Goal: Check status: Check status

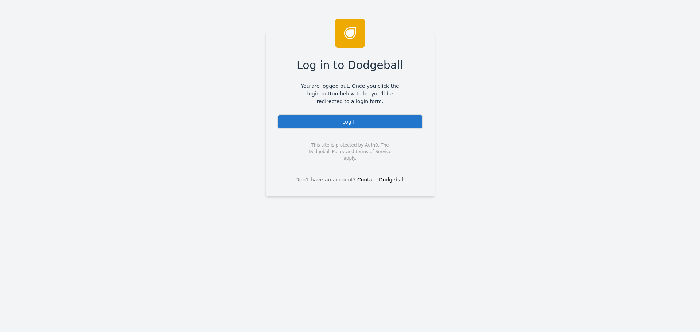
click at [317, 118] on div "Log In" at bounding box center [349, 121] width 145 height 15
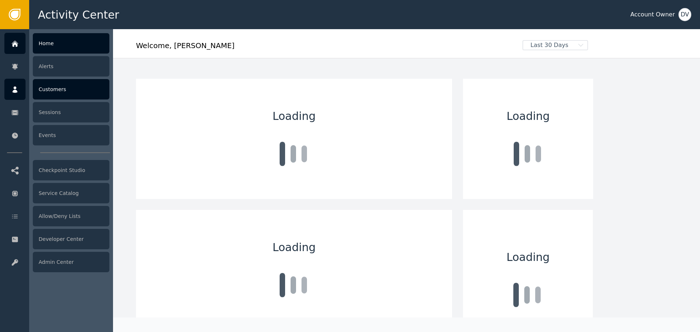
click at [45, 95] on div "Customers" at bounding box center [71, 89] width 77 height 20
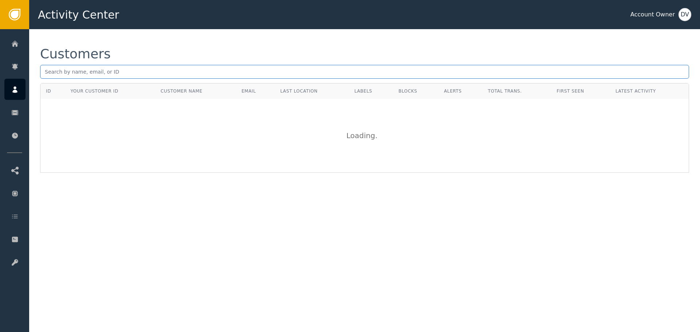
click at [106, 72] on input "text" at bounding box center [364, 72] width 649 height 14
paste input "[EMAIL_ADDRESS][DOMAIN_NAME]"
type input "[EMAIL_ADDRESS][DOMAIN_NAME]"
click at [159, 41] on div "Customers [EMAIL_ADDRESS][DOMAIN_NAME] ID Your Customer ID Customer Name Email …" at bounding box center [364, 110] width 670 height 162
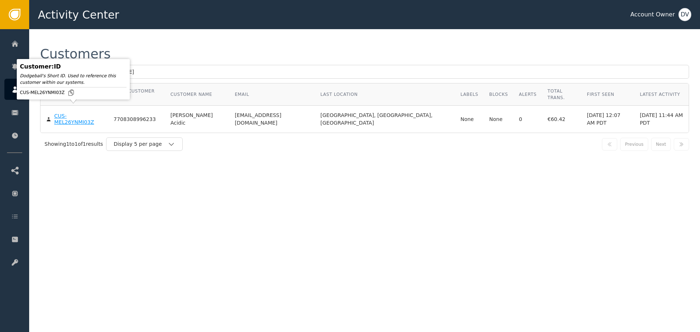
click at [75, 113] on div "CUS-MEL26YNMI03Z" at bounding box center [78, 119] width 48 height 13
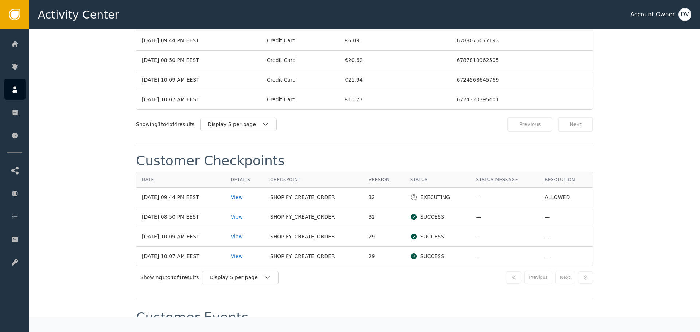
scroll to position [729, 0]
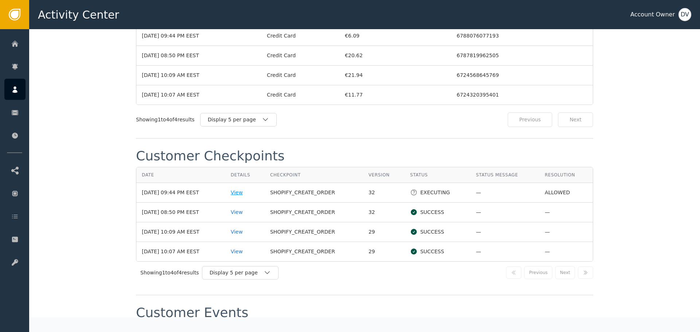
click at [247, 189] on div "View" at bounding box center [245, 193] width 28 height 8
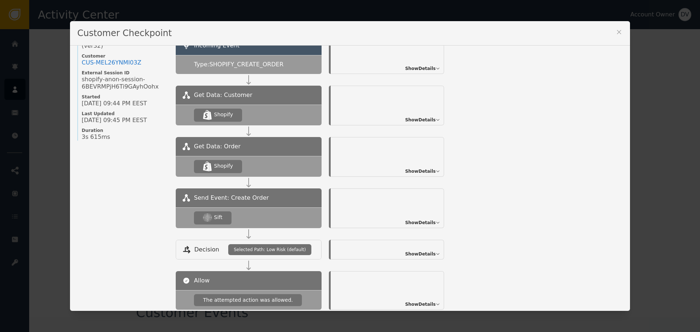
scroll to position [79, 0]
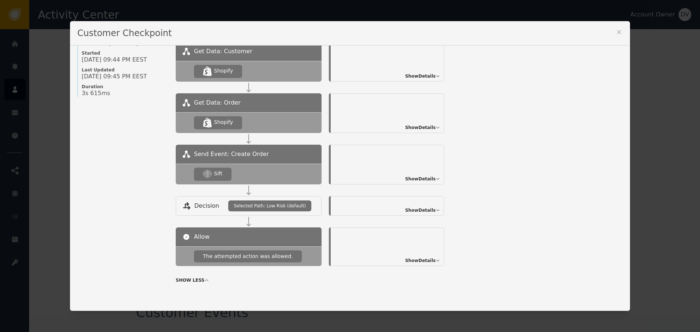
click at [423, 181] on span "Show Details" at bounding box center [420, 179] width 31 height 7
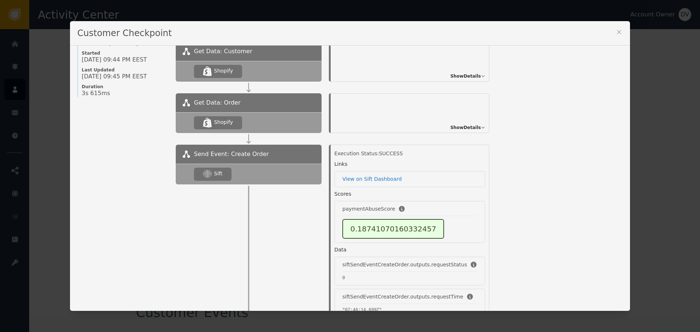
scroll to position [28, 0]
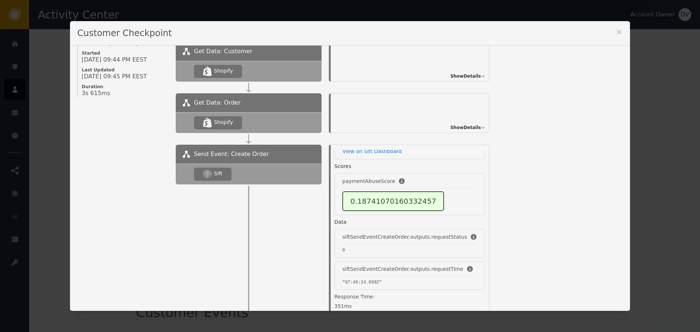
click at [615, 32] on icon at bounding box center [618, 31] width 7 height 7
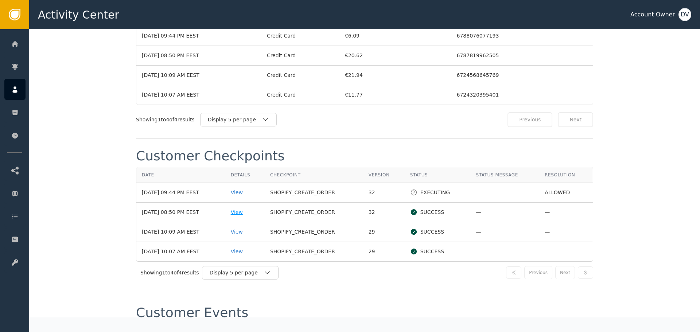
click at [242, 208] on div "View" at bounding box center [245, 212] width 28 height 8
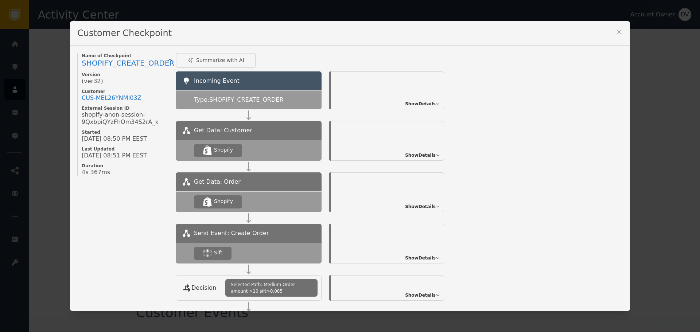
scroll to position [86, 0]
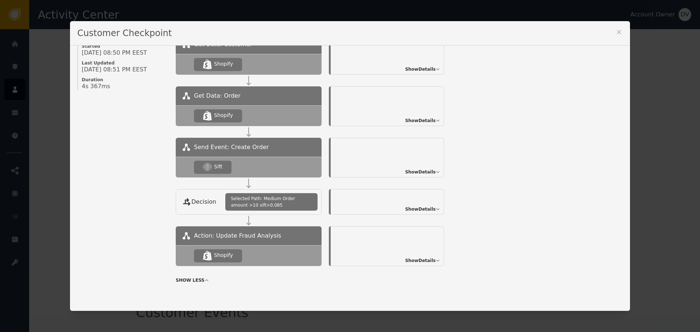
click at [424, 172] on span "Show Details" at bounding box center [420, 172] width 31 height 7
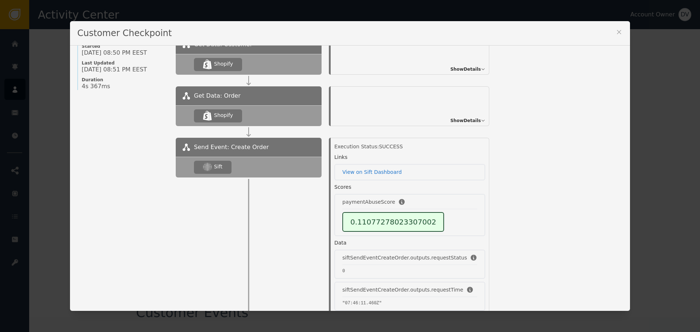
click at [619, 32] on icon at bounding box center [618, 31] width 7 height 7
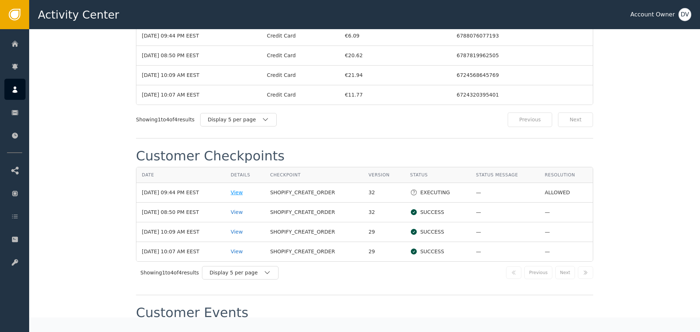
click at [243, 189] on div "View" at bounding box center [245, 193] width 28 height 8
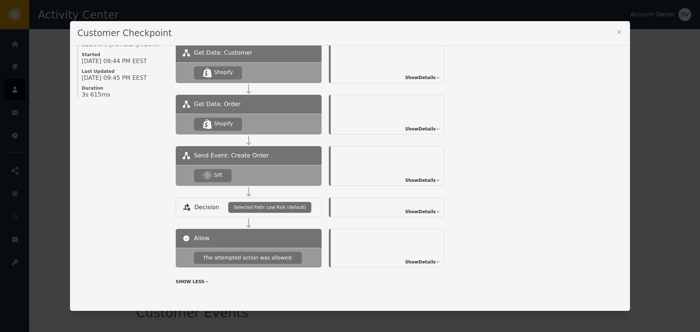
scroll to position [79, 0]
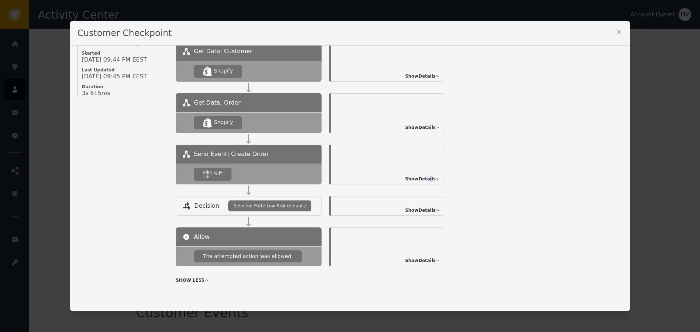
click at [427, 180] on span "Show Details" at bounding box center [420, 179] width 31 height 7
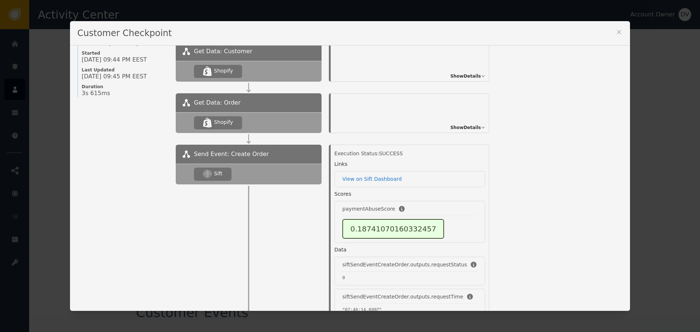
click at [615, 31] on icon at bounding box center [618, 31] width 7 height 7
